Goal: Navigation & Orientation: Go to known website

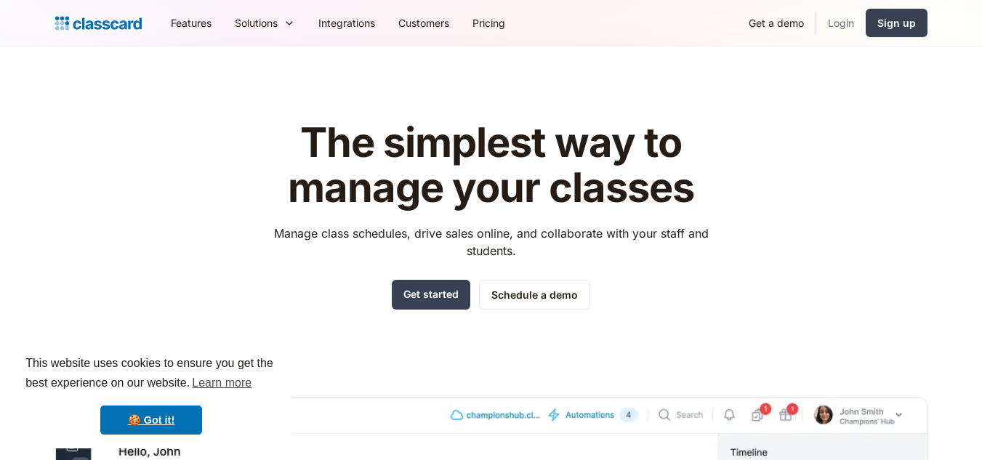
click at [833, 28] on link "Login" at bounding box center [840, 23] width 49 height 33
click at [830, 19] on link "Login" at bounding box center [840, 23] width 49 height 33
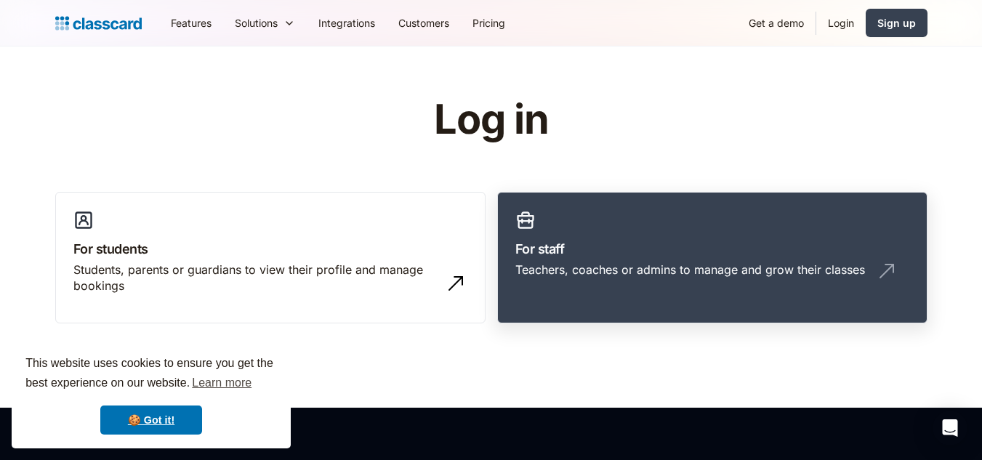
click at [632, 283] on div "Teachers, coaches or admins to manage and grow their classes" at bounding box center [712, 276] width 394 height 28
